Goal: Navigation & Orientation: Find specific page/section

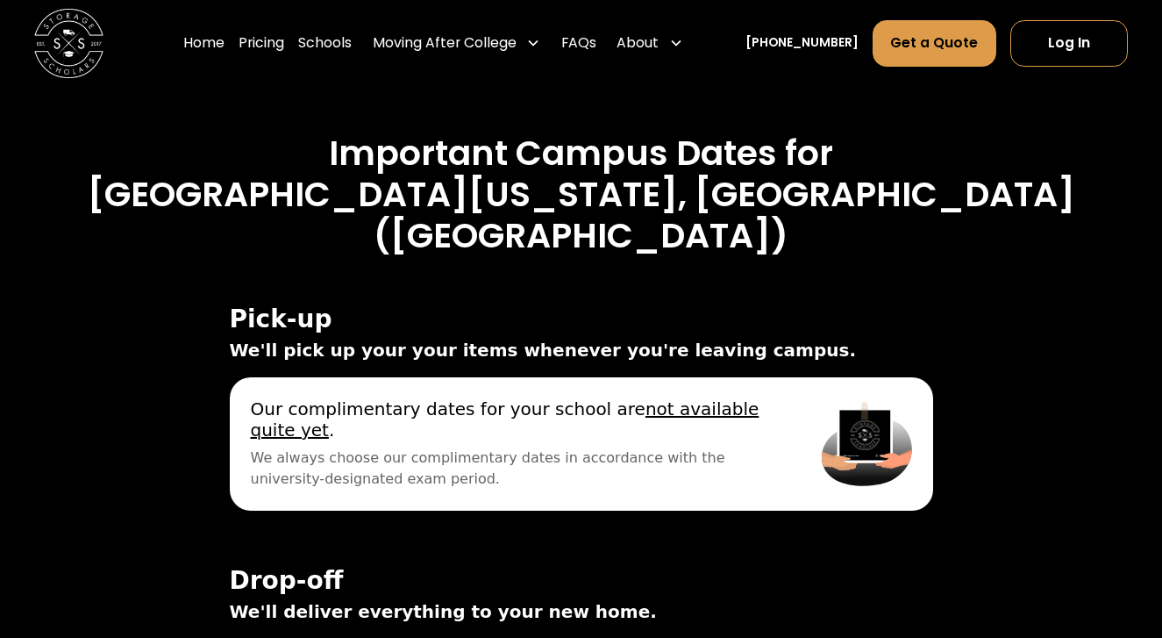
scroll to position [5680, 0]
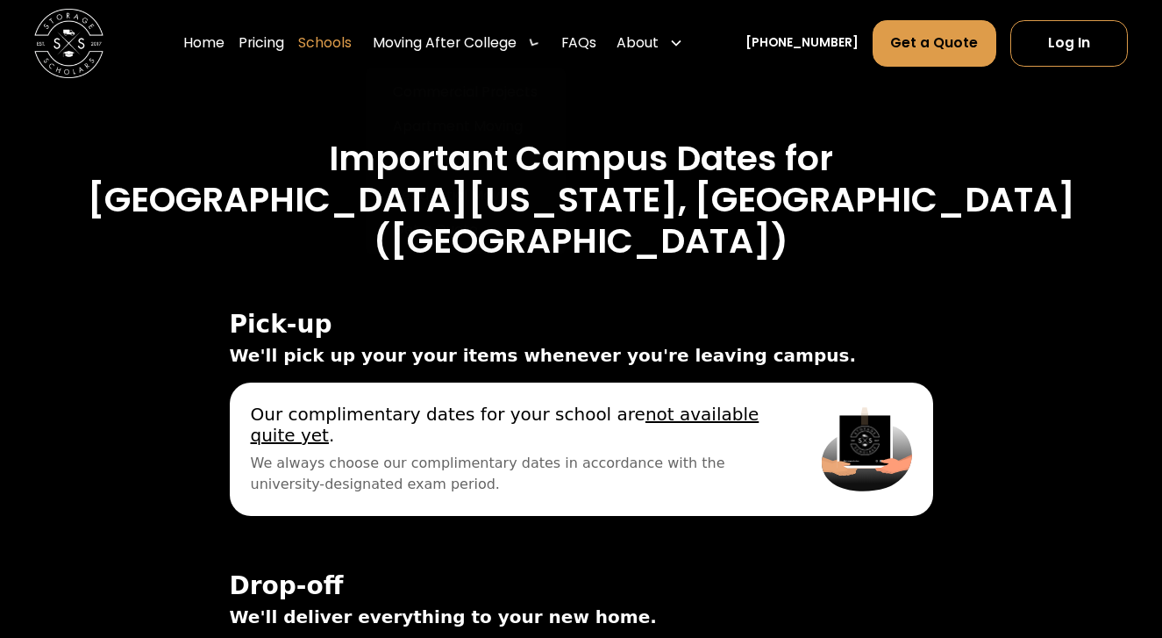
click at [352, 37] on link "Schools" at bounding box center [324, 43] width 53 height 48
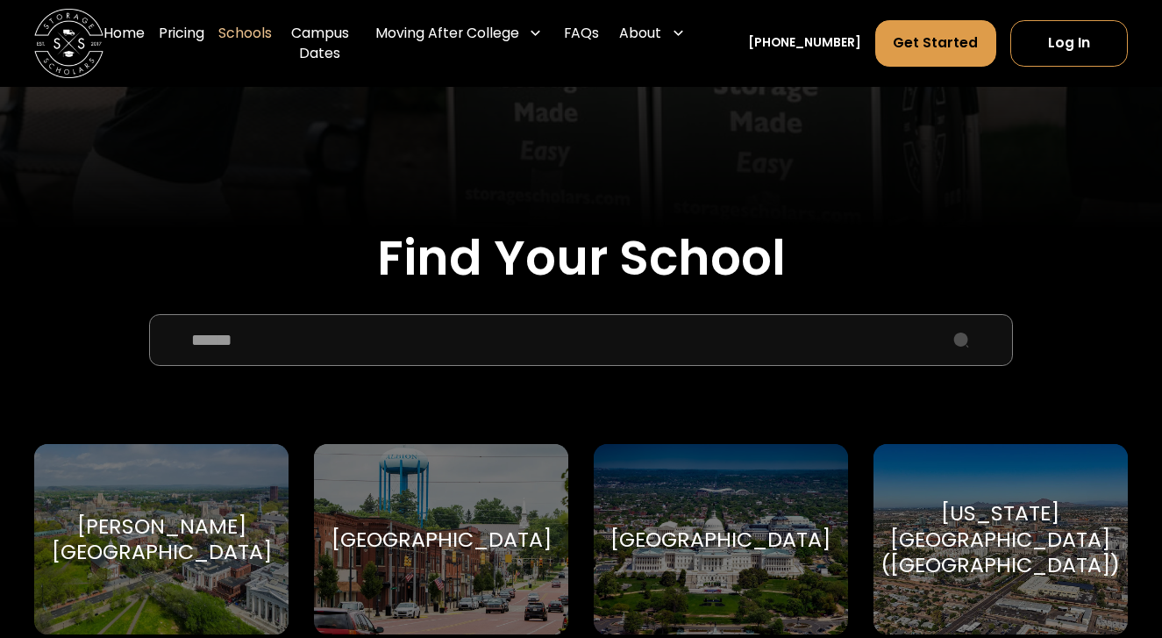
click at [610, 327] on input "School Select Form" at bounding box center [581, 340] width 864 height 52
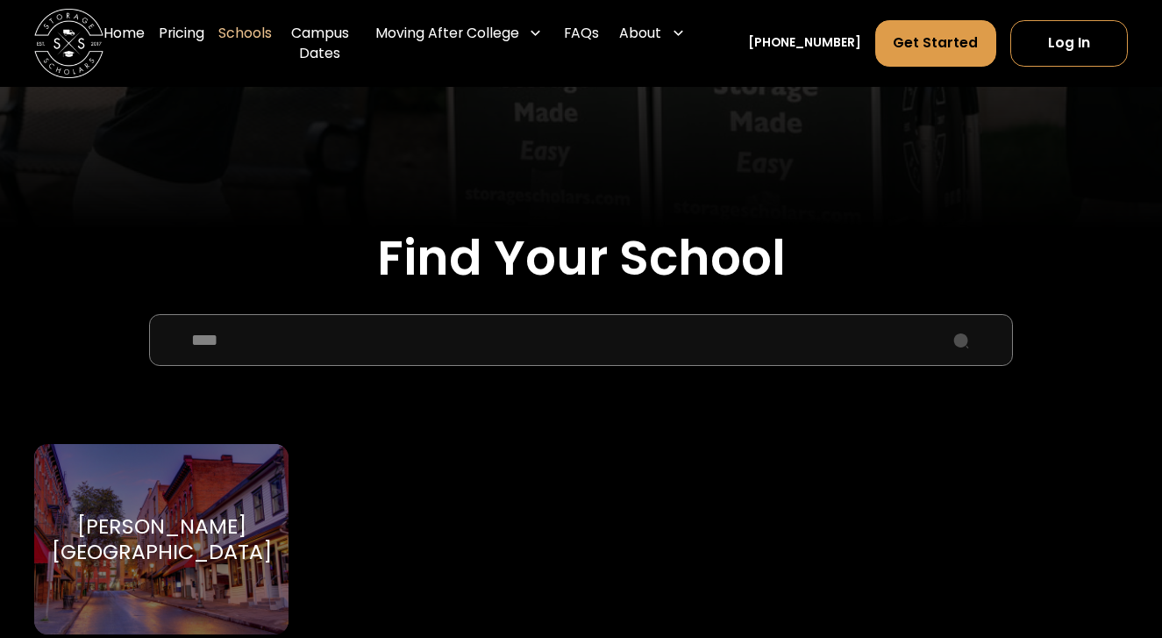
type input "****"
click at [238, 523] on div "[PERSON_NAME][GEOGRAPHIC_DATA]" at bounding box center [162, 539] width 220 height 52
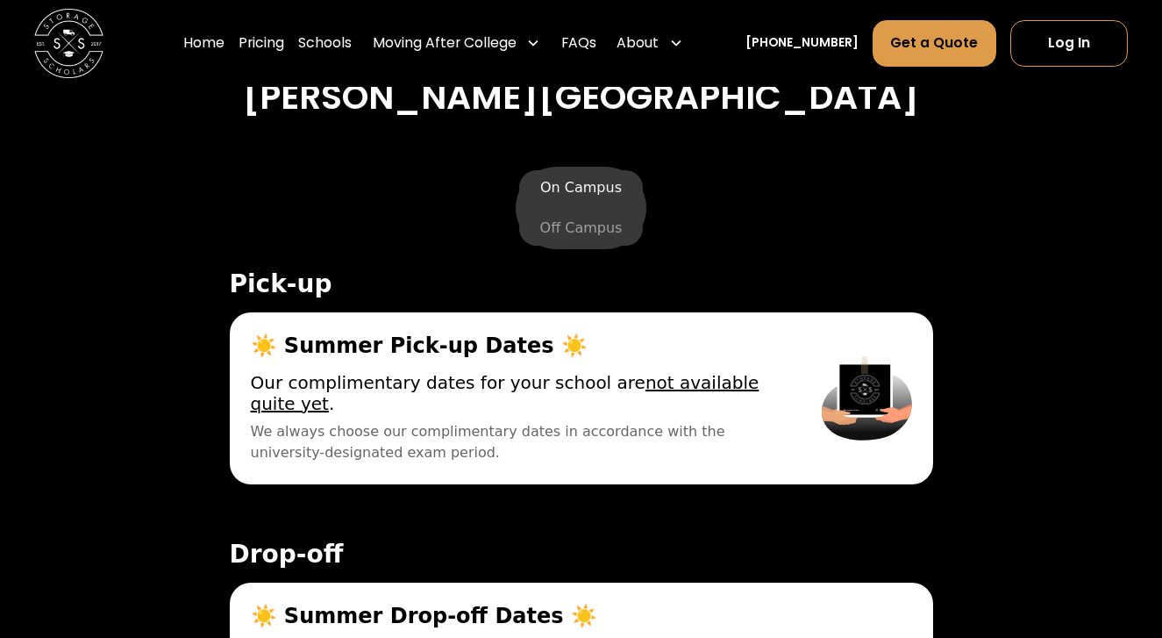
scroll to position [5879, 0]
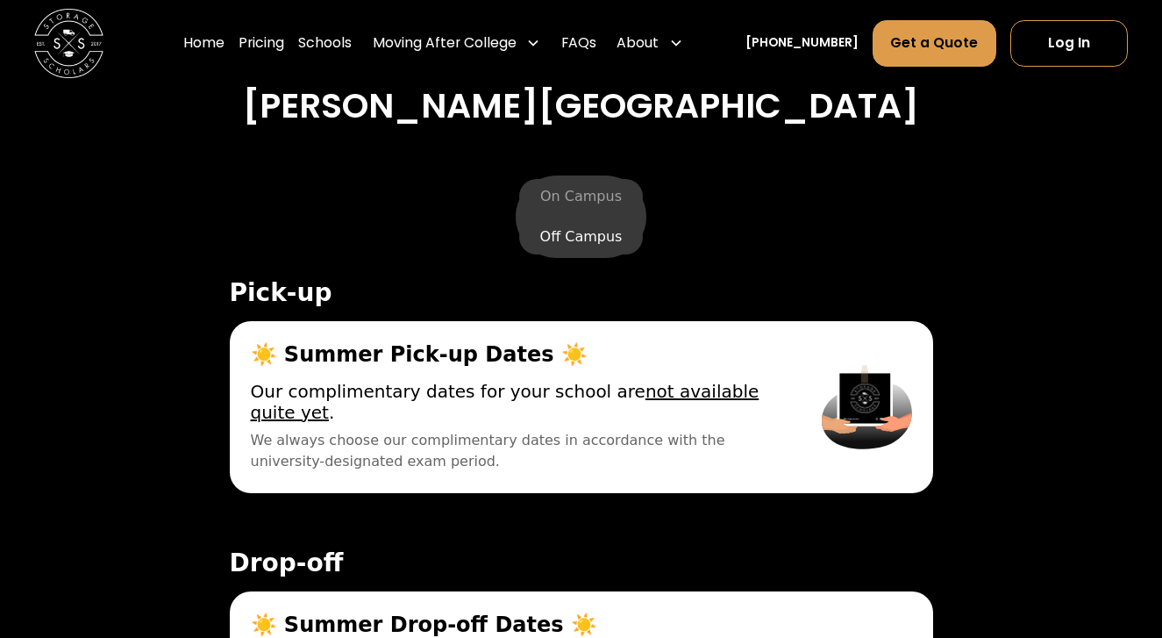
click at [571, 220] on label "Off Campus" at bounding box center [581, 236] width 125 height 35
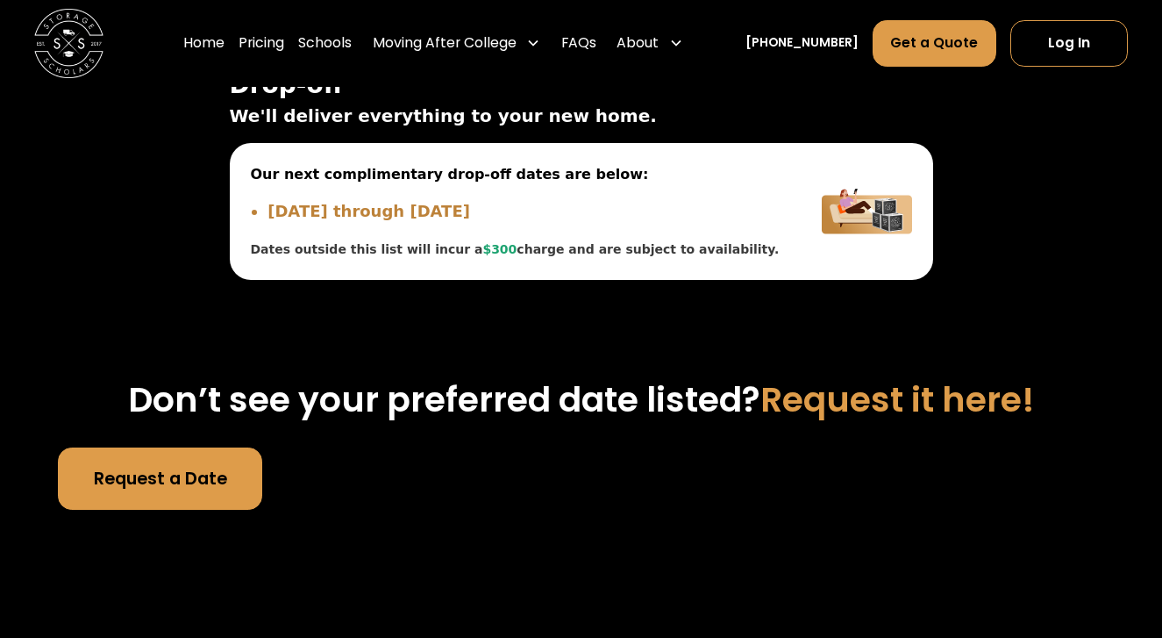
scroll to position [6349, 0]
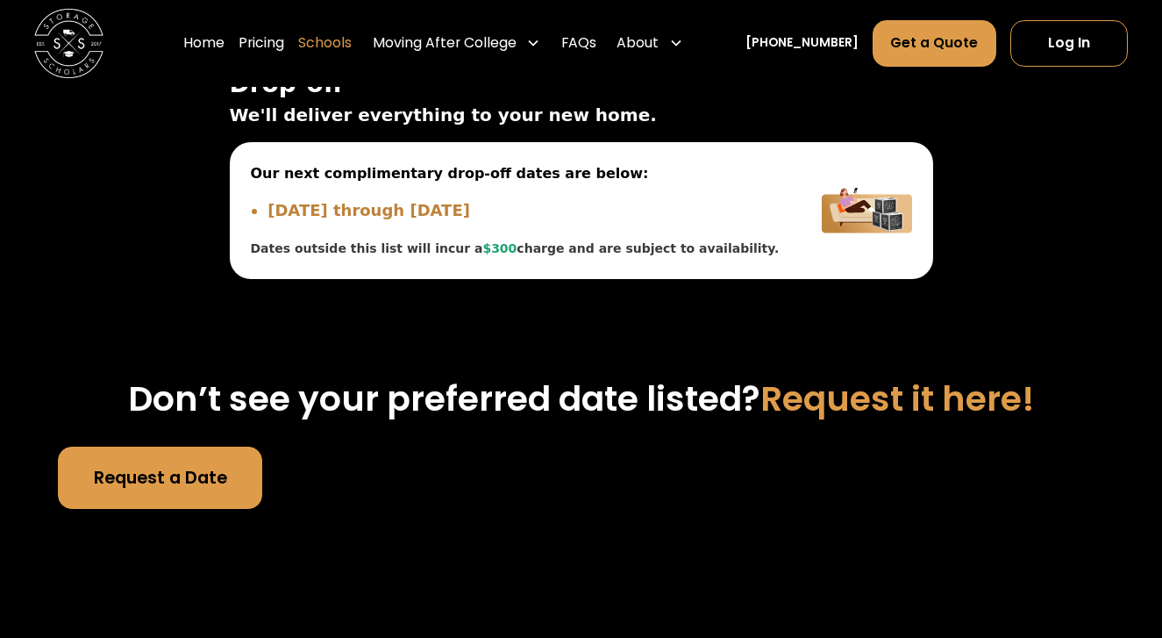
click at [352, 45] on link "Schools" at bounding box center [324, 43] width 53 height 48
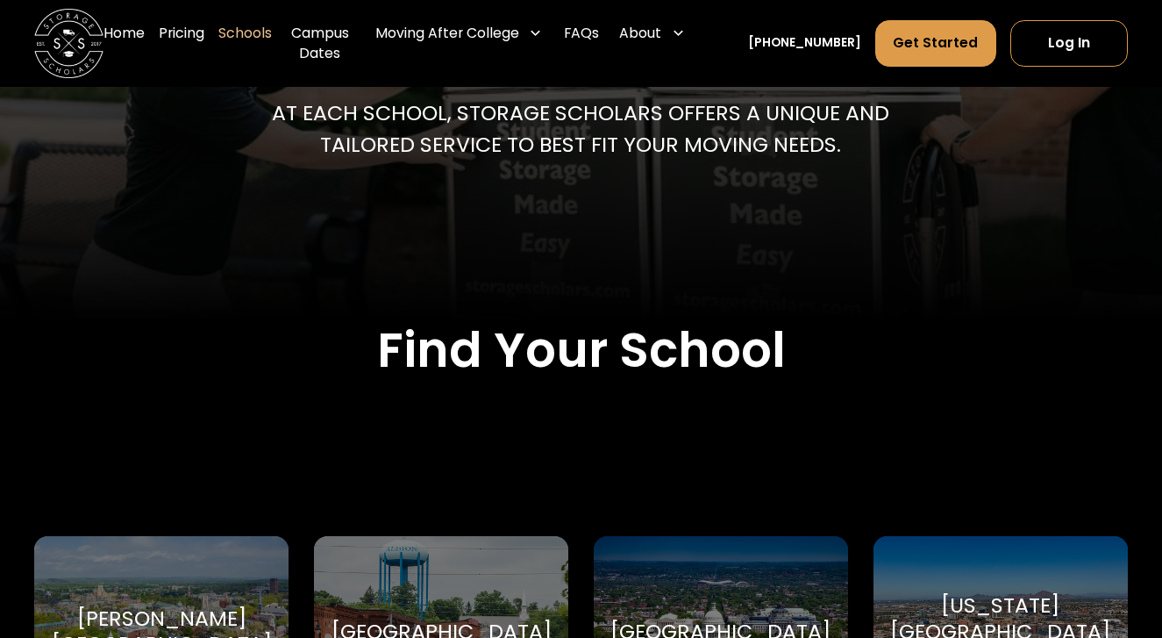
scroll to position [347, 0]
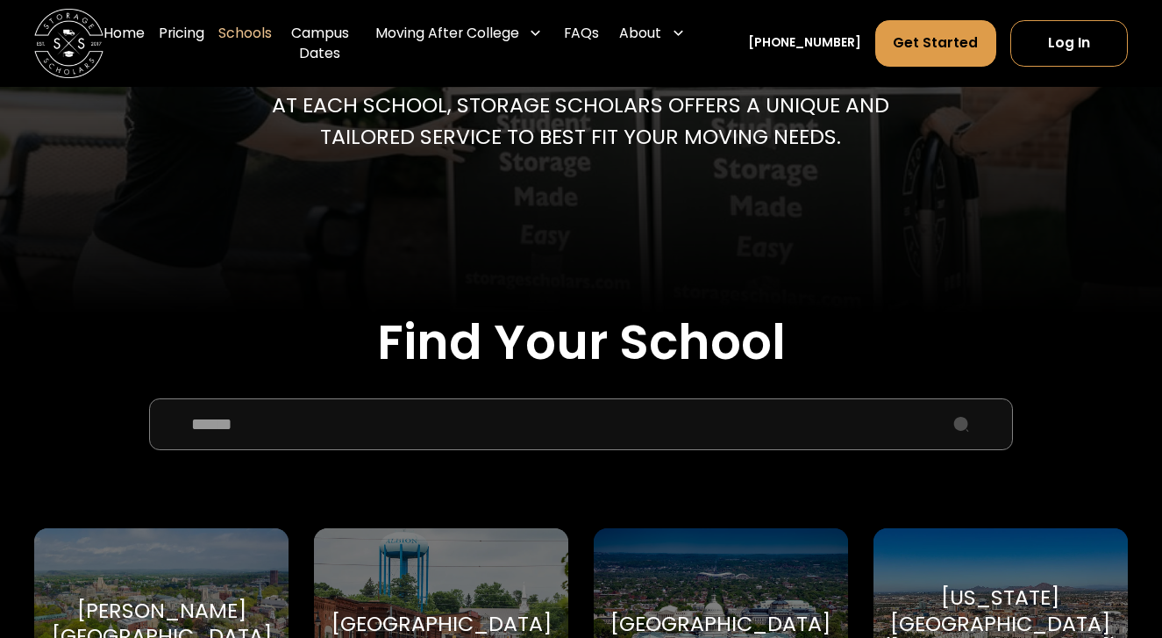
click at [537, 441] on input "School Select Form" at bounding box center [581, 424] width 864 height 52
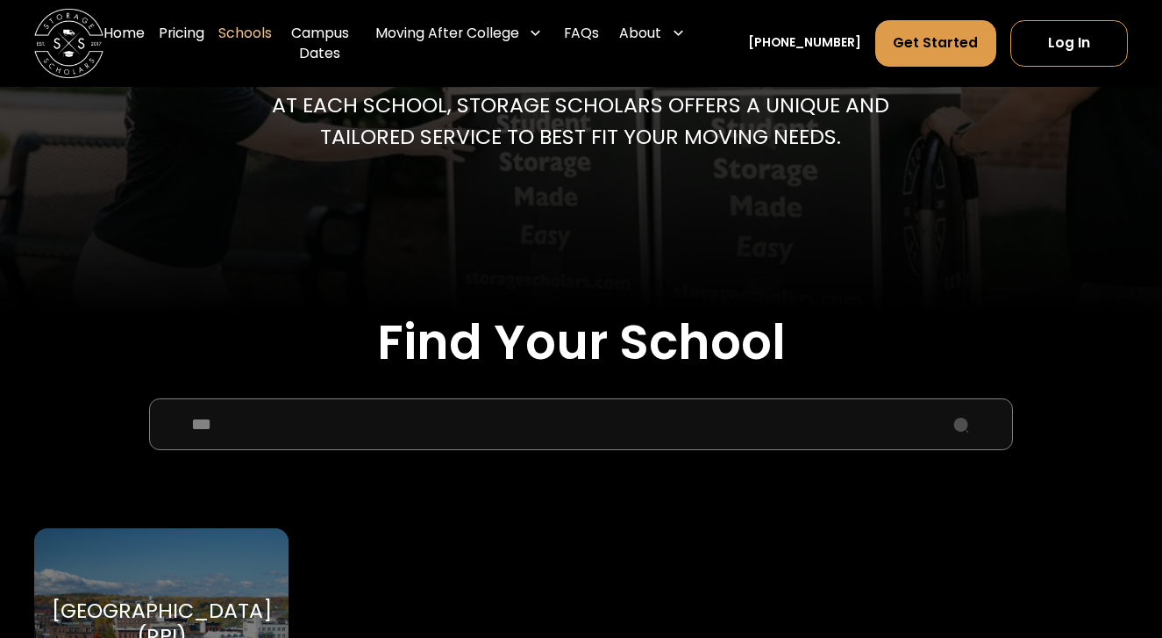
type input "***"
click at [219, 577] on div "Rensselaer Polytechnic Institute (RPI) Rensselaer Polytechnic Institute" at bounding box center [160, 623] width 253 height 190
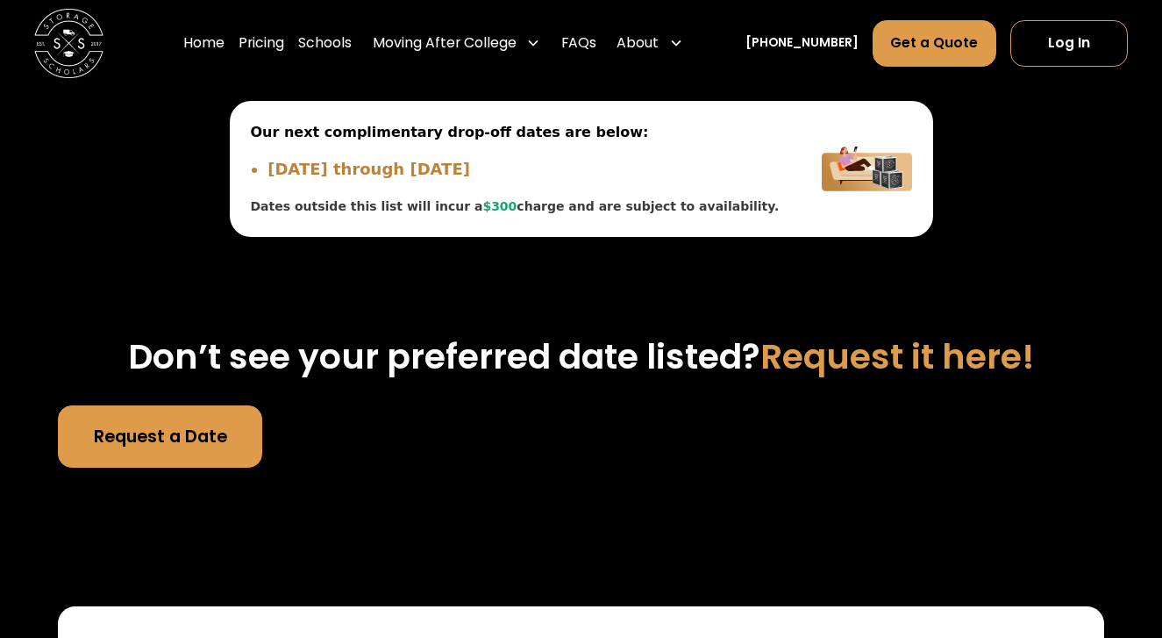
scroll to position [6205, 0]
click at [352, 52] on link "Schools" at bounding box center [324, 43] width 53 height 48
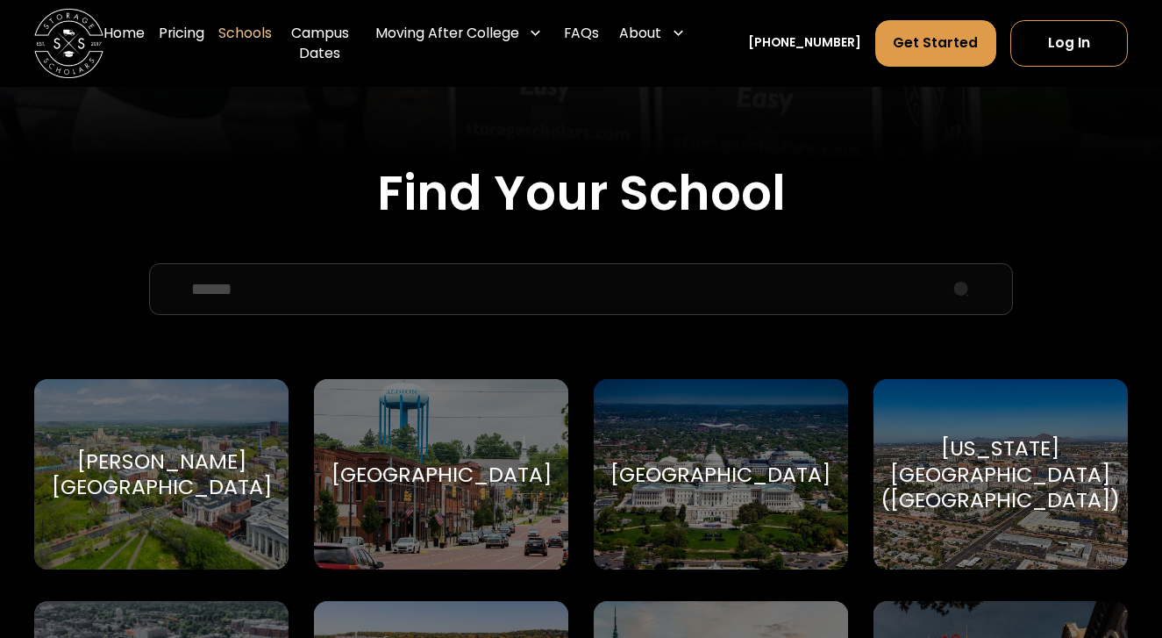
scroll to position [505, 0]
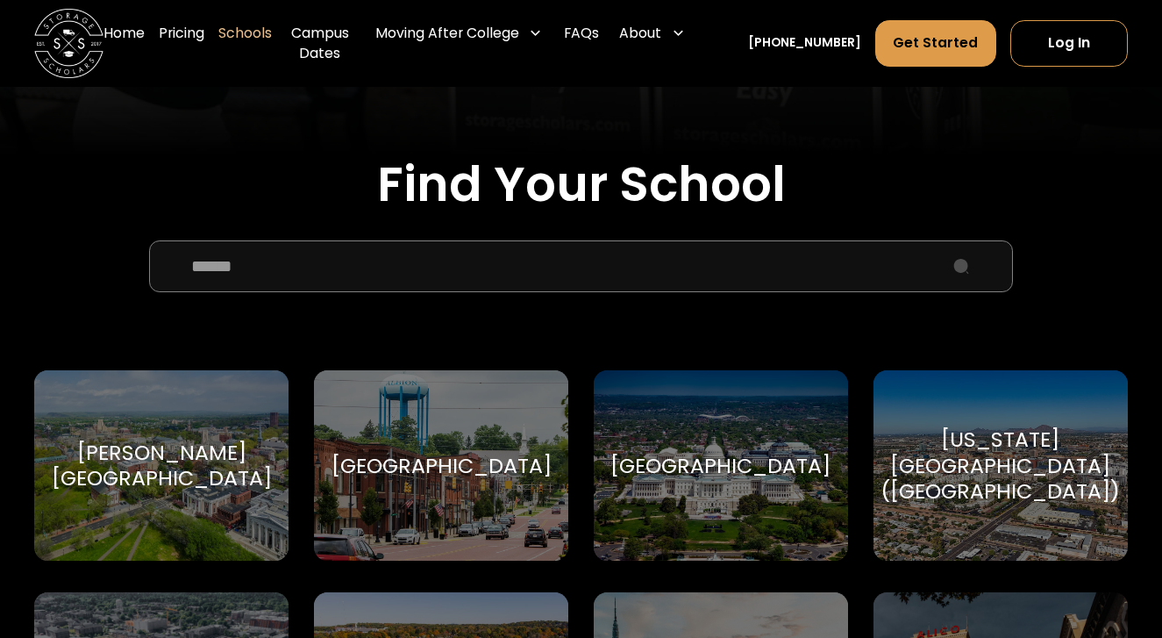
click at [574, 256] on input "School Select Form" at bounding box center [581, 266] width 864 height 52
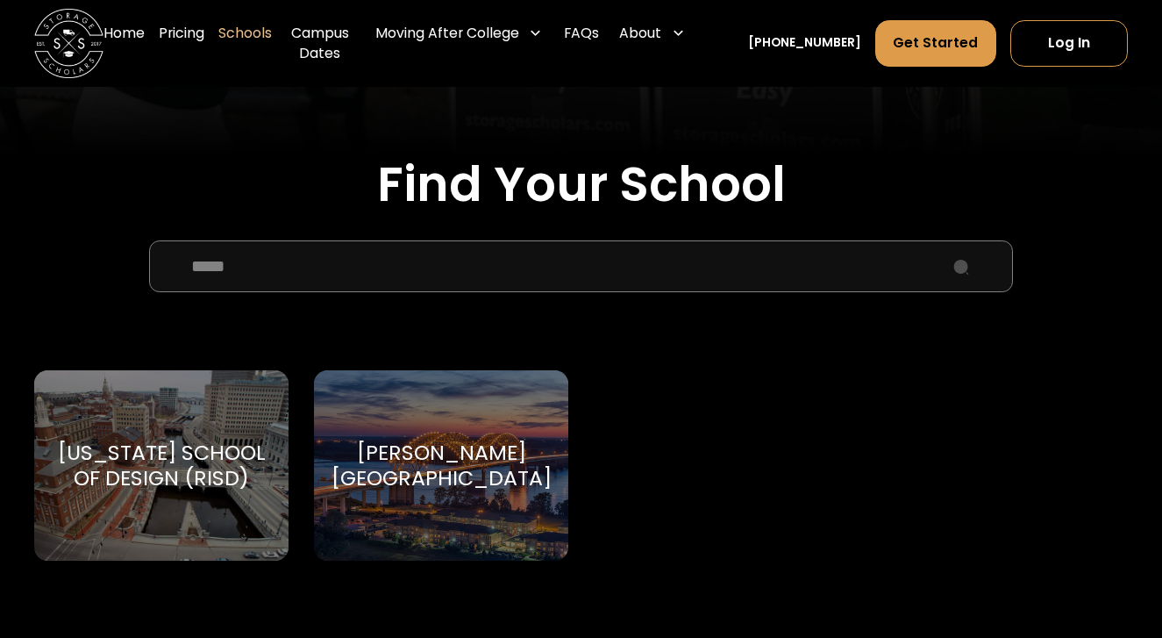
type input "*****"
click at [275, 429] on div "Rhode Island School of Design (RISD) Rhode Island School of Design" at bounding box center [160, 465] width 253 height 190
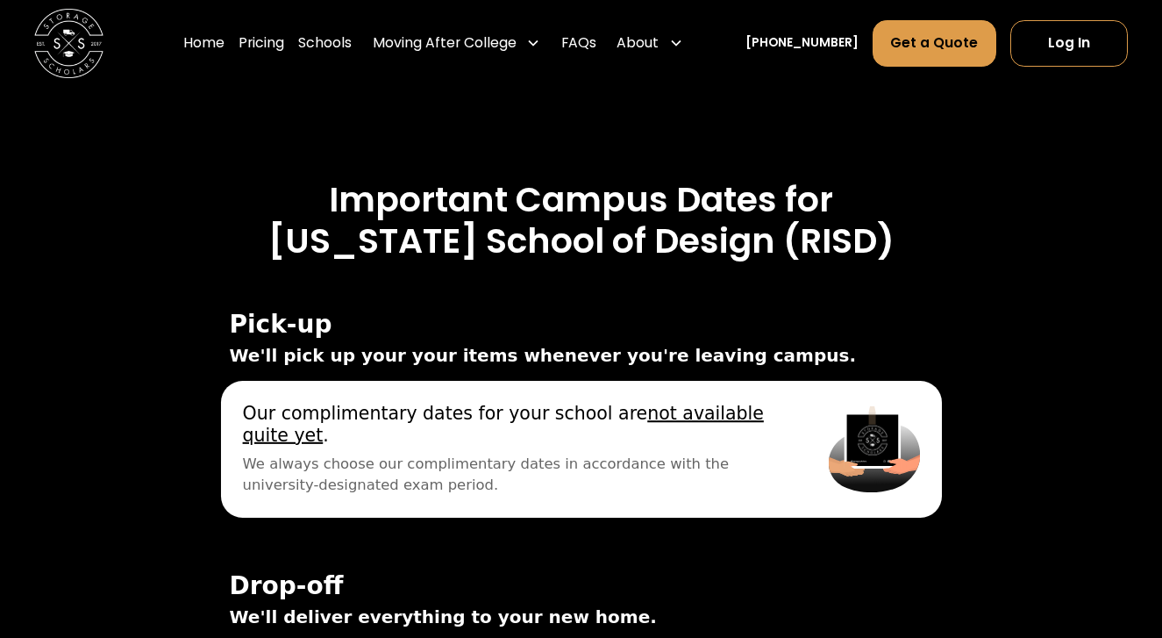
scroll to position [5716, 0]
